Goal: Use online tool/utility: Utilize a website feature to perform a specific function

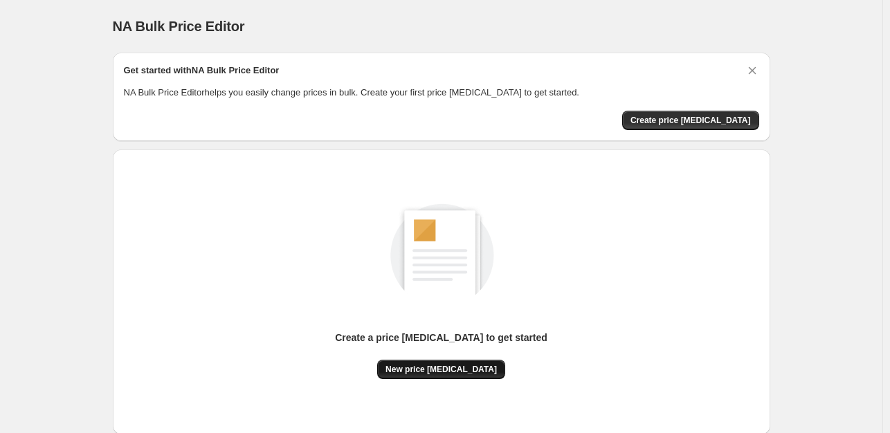
click at [446, 372] on span "New price [MEDICAL_DATA]" at bounding box center [441, 369] width 111 height 11
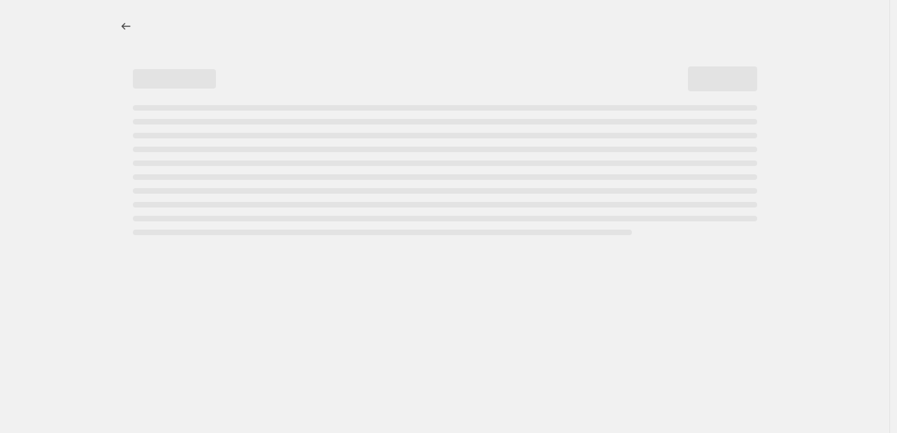
select select "percentage"
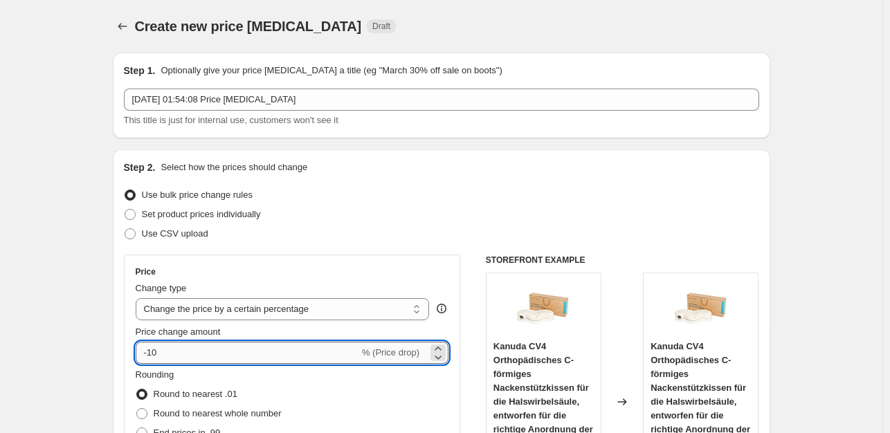
click at [233, 361] on input "-10" at bounding box center [248, 353] width 224 height 22
type input "-1"
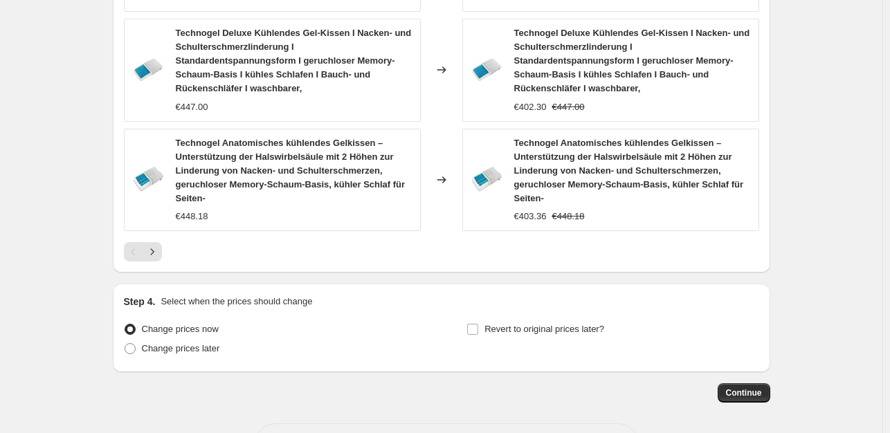
scroll to position [1138, 0]
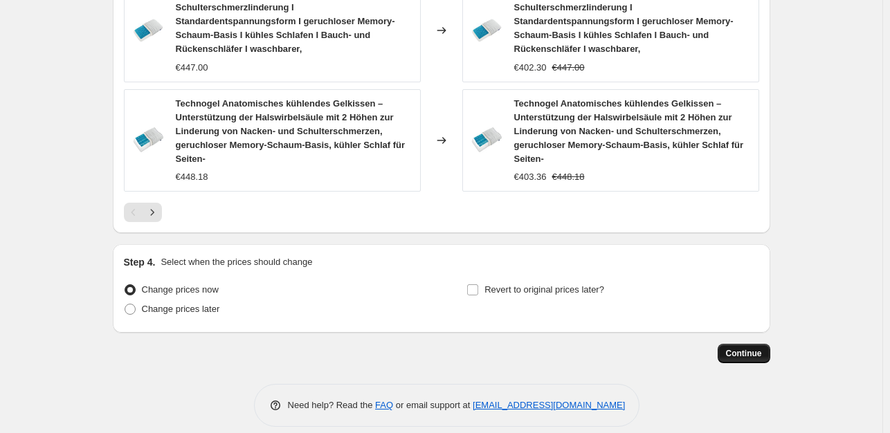
type input "-35"
click at [739, 348] on span "Continue" at bounding box center [744, 353] width 36 height 11
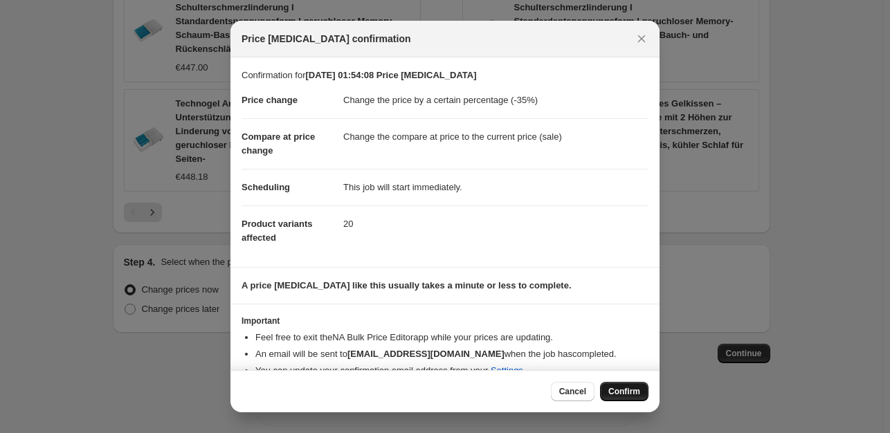
click at [624, 390] on span "Confirm" at bounding box center [624, 391] width 32 height 11
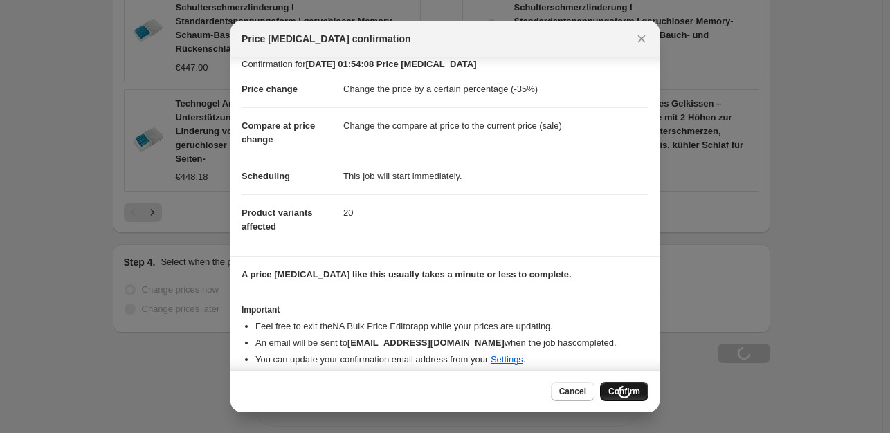
scroll to position [21, 0]
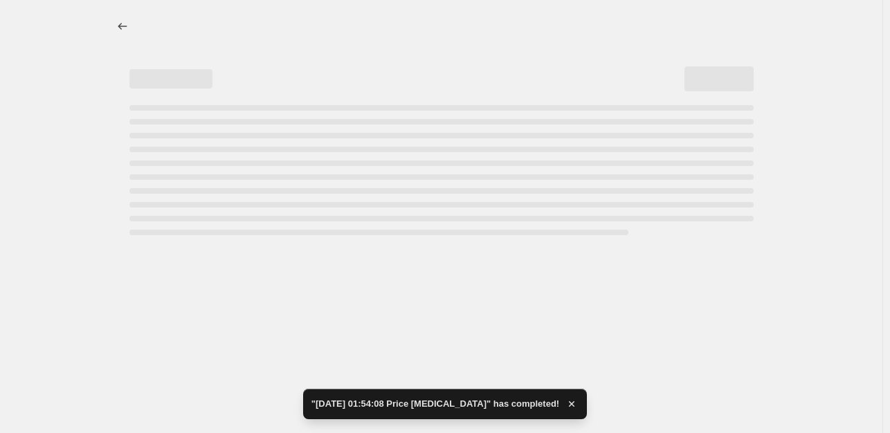
select select "percentage"
